Goal: Obtain resource: Download file/media

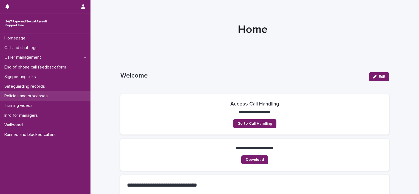
click at [35, 96] on p "Policies and processes" at bounding box center [27, 95] width 50 height 5
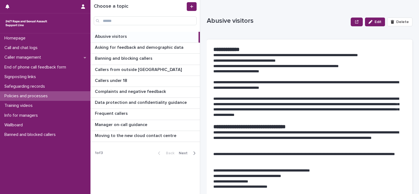
click at [188, 151] on span "Next" at bounding box center [185, 153] width 12 height 4
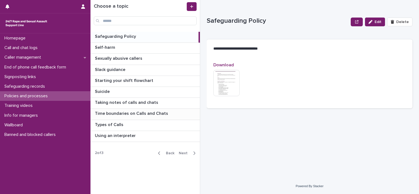
click at [137, 115] on p "Time boundaries on Calls and Chats" at bounding box center [132, 113] width 74 height 6
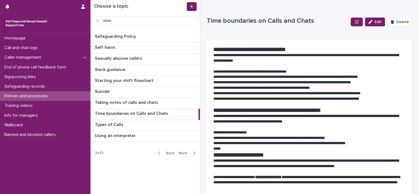
click at [231, 84] on p "**********" at bounding box center [307, 82] width 188 height 5
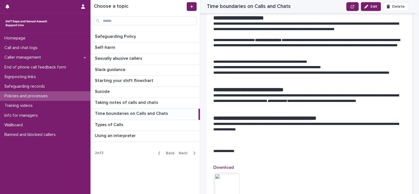
scroll to position [164, 0]
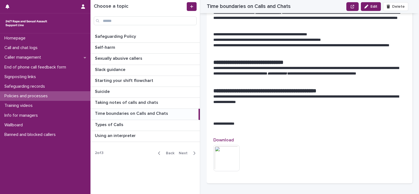
click at [231, 155] on img at bounding box center [226, 158] width 26 height 26
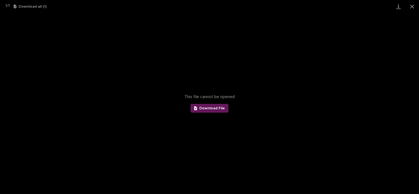
click at [215, 109] on span "Download File" at bounding box center [211, 108] width 25 height 4
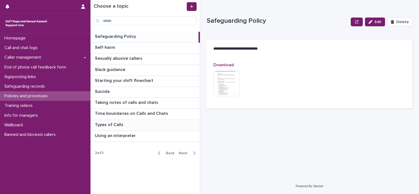
click at [121, 127] on div "Types of Calls Types of Calls" at bounding box center [144, 125] width 109 height 11
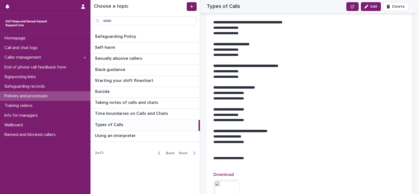
scroll to position [1425, 0]
